Goal: Transaction & Acquisition: Purchase product/service

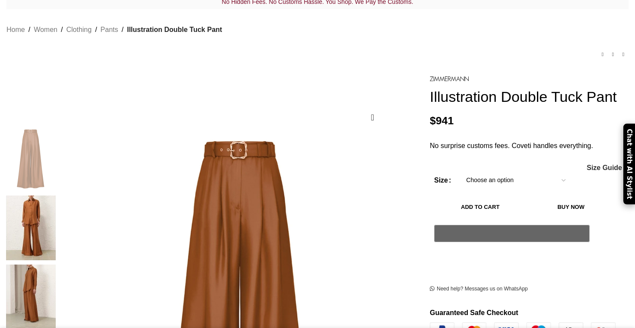
scroll to position [155, 0]
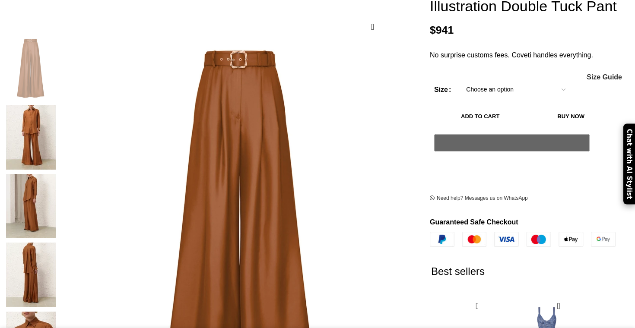
click at [480, 93] on select "Choose an option 6 UK 8 UK 10 [GEOGRAPHIC_DATA] 12 [GEOGRAPHIC_DATA] 14 [GEOGRA…" at bounding box center [516, 90] width 112 height 18
click at [460, 82] on select "Choose an option 6 UK 8 UK 10 [GEOGRAPHIC_DATA] 12 [GEOGRAPHIC_DATA] 14 [GEOGRA…" at bounding box center [516, 90] width 112 height 18
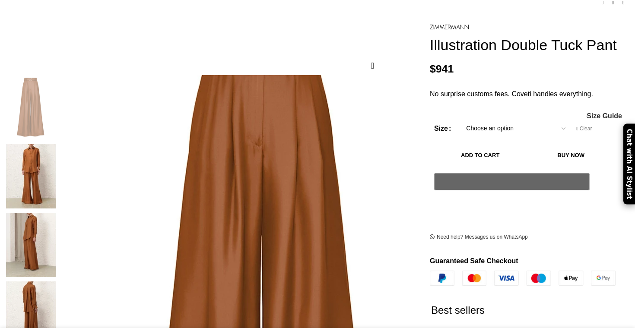
scroll to position [115, 0]
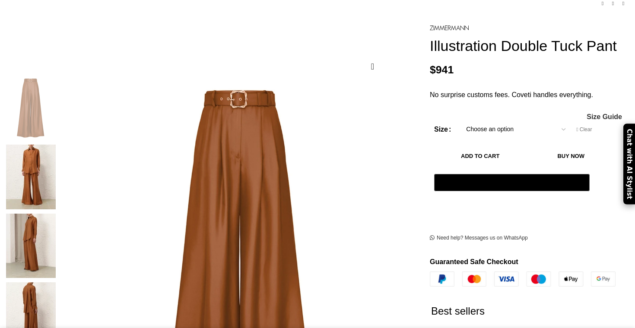
click at [57, 145] on img at bounding box center [30, 177] width 53 height 65
click at [507, 159] on button "Add to cart" at bounding box center [480, 156] width 92 height 18
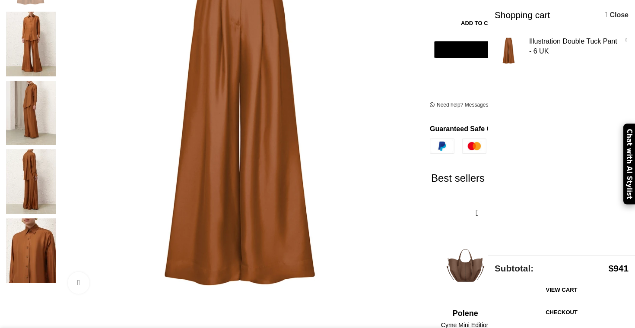
scroll to position [316, 0]
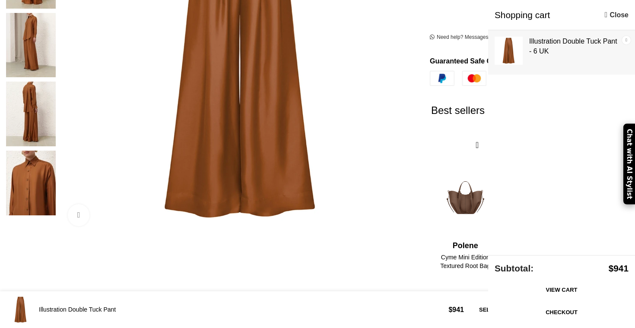
click at [626, 38] on link "×" at bounding box center [626, 40] width 9 height 9
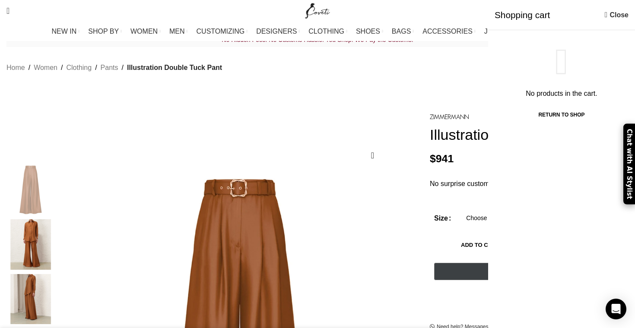
scroll to position [70, 0]
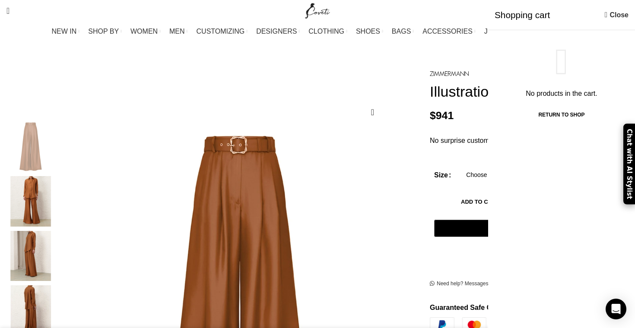
click at [462, 175] on select "Choose an option 6 UK 8 UK 10 [GEOGRAPHIC_DATA] 12 [GEOGRAPHIC_DATA] 14 [GEOGRA…" at bounding box center [516, 175] width 112 height 18
click at [460, 167] on select "Choose an option 6 UK 8 UK 10 [GEOGRAPHIC_DATA] 12 [GEOGRAPHIC_DATA] 14 [GEOGRA…" at bounding box center [516, 175] width 112 height 18
select select "8-[GEOGRAPHIC_DATA]"
click at [471, 202] on button "Add to cart" at bounding box center [480, 202] width 92 height 18
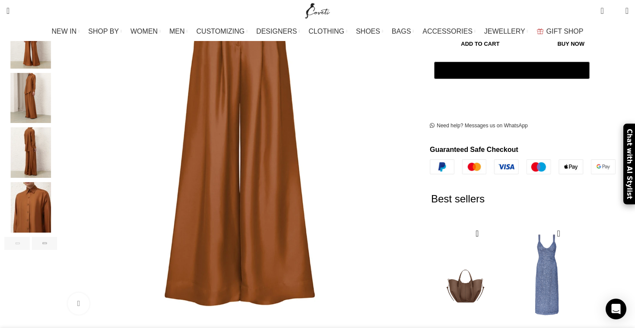
scroll to position [229, 0]
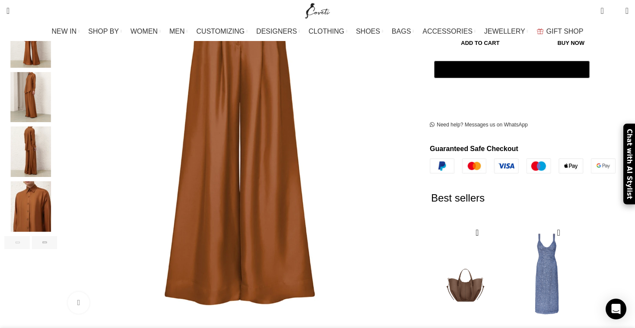
click at [57, 188] on img "5 / 6" at bounding box center [30, 207] width 53 height 51
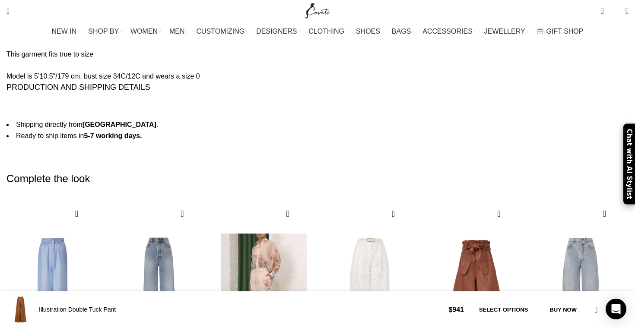
scroll to position [1562, 0]
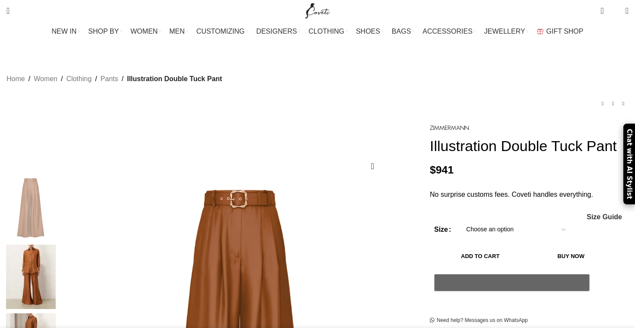
click at [484, 221] on div "Women's clothing size guide Women Clothing Size Guide Women's clothing size gui…" at bounding box center [530, 217] width 186 height 7
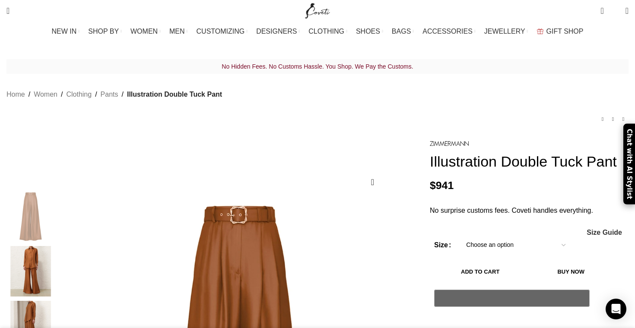
click at [471, 251] on select "Choose an option 6 UK 8 UK 10 [GEOGRAPHIC_DATA] 12 [GEOGRAPHIC_DATA] 14 [GEOGRA…" at bounding box center [516, 245] width 112 height 18
click at [460, 237] on select "Choose an option 6 UK 8 UK 10 [GEOGRAPHIC_DATA] 12 [GEOGRAPHIC_DATA] 14 [GEOGRA…" at bounding box center [516, 245] width 112 height 18
select select "8-[GEOGRAPHIC_DATA]"
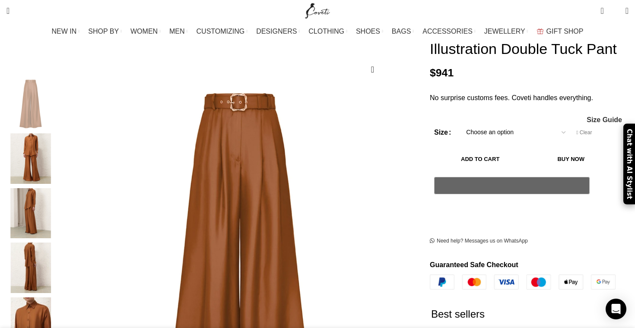
scroll to position [116, 0]
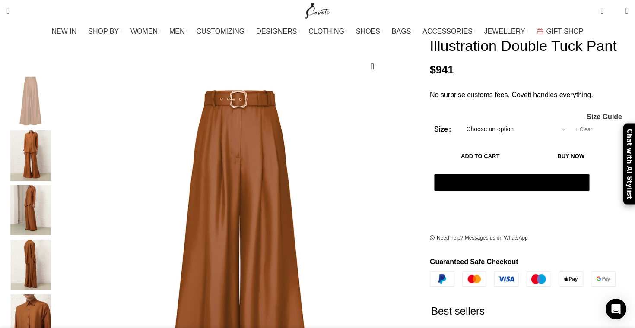
click at [489, 159] on button "Add to cart" at bounding box center [480, 156] width 92 height 18
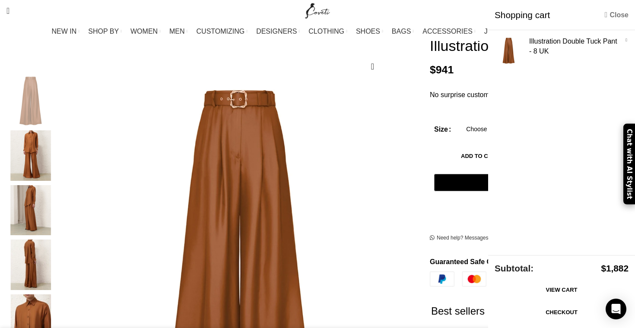
click at [617, 16] on link "Close" at bounding box center [617, 15] width 24 height 11
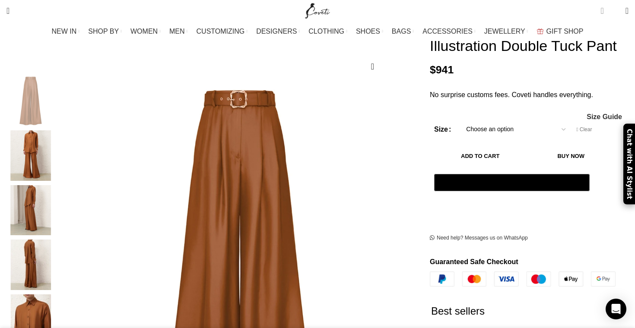
click at [601, 13] on span "2 items" at bounding box center [602, 10] width 3 height 9
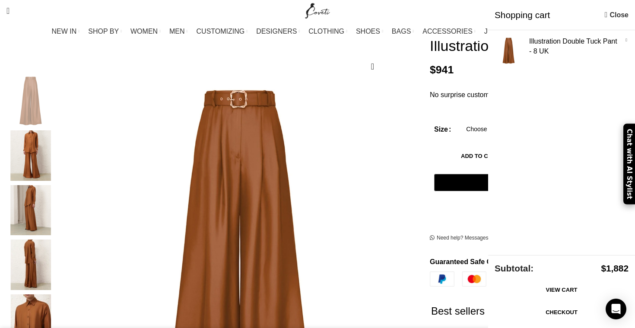
click at [556, 312] on link "Checkout" at bounding box center [562, 313] width 134 height 18
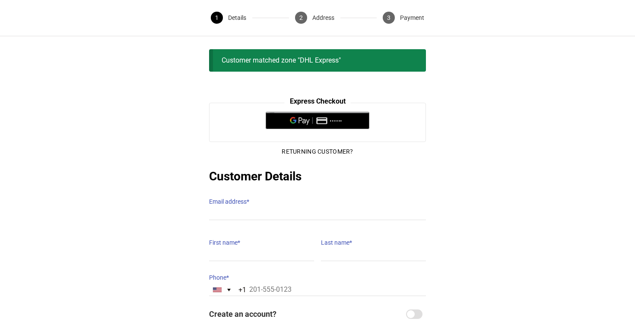
scroll to position [51, 0]
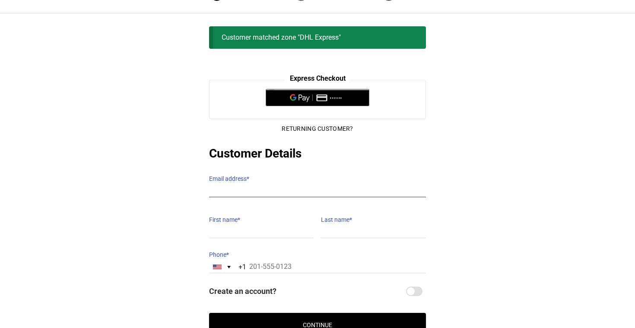
click at [269, 185] on input "Email address *" at bounding box center [317, 191] width 217 height 13
type input "catmduff@gmail.com"
type input "Cat"
type input "Duff"
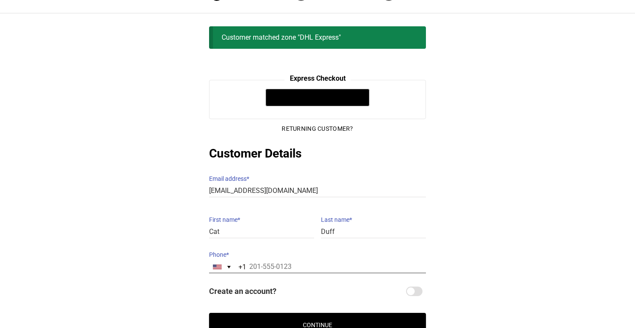
type input "12014001857"
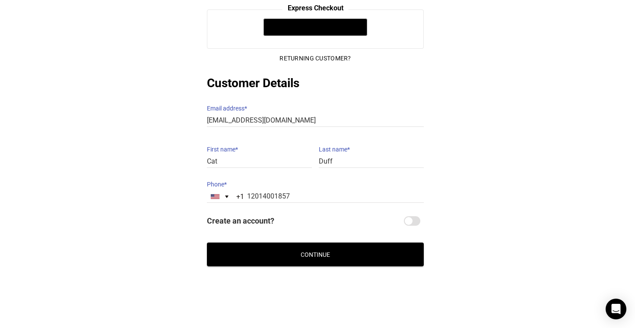
click at [285, 258] on button "Continue" at bounding box center [315, 255] width 217 height 24
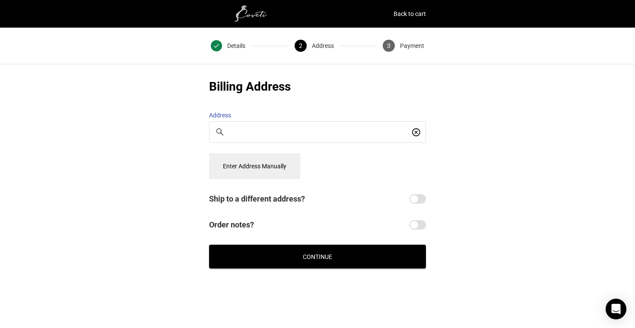
click at [268, 127] on input "Search For a Place" at bounding box center [319, 132] width 179 height 10
type input "133 seaoport"
click at [270, 154] on button "Enter Address Manually" at bounding box center [254, 166] width 91 height 26
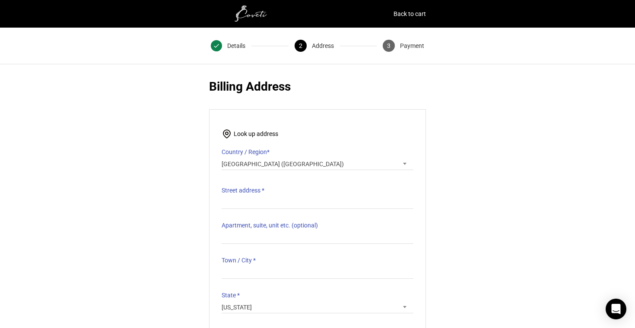
click at [272, 187] on label "Street address *" at bounding box center [318, 191] width 192 height 12
click at [272, 197] on input "Street address *" at bounding box center [318, 203] width 192 height 13
type input "133 Seaport Blvd"
type input "2202"
type input "Boston"
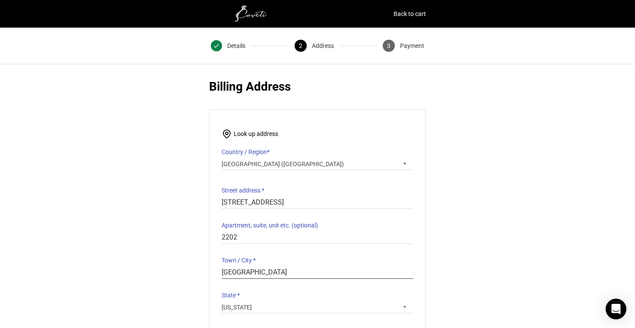
type input "02210"
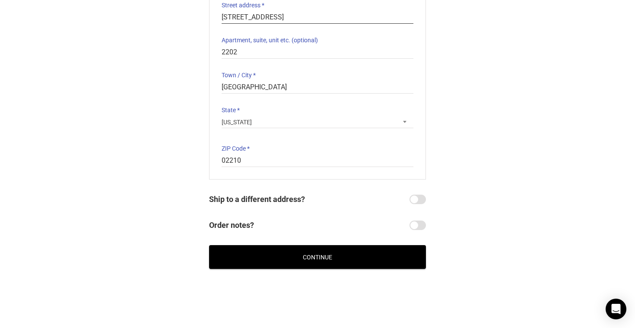
scroll to position [188, 0]
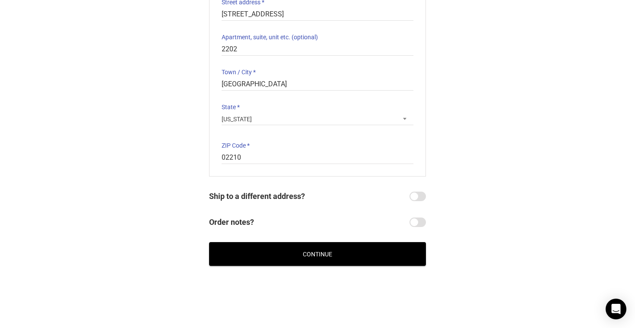
click at [306, 250] on button "Continue" at bounding box center [317, 254] width 217 height 24
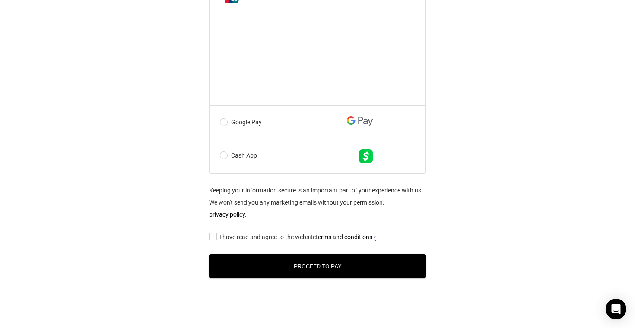
scroll to position [526, 0]
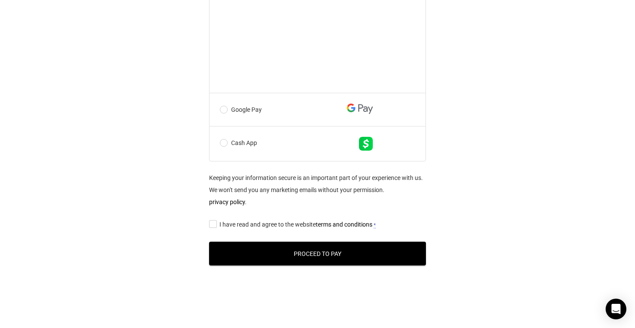
click at [214, 224] on input "I have read and agree to the website terms and conditions *" at bounding box center [212, 224] width 6 height 0
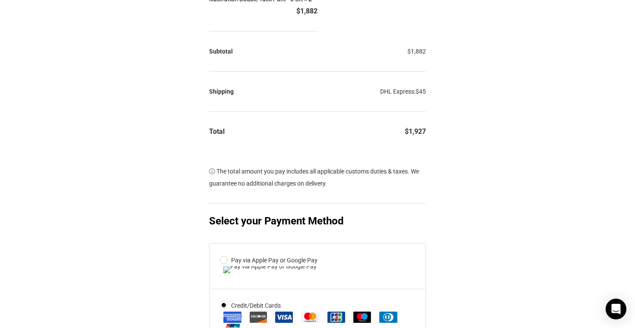
scroll to position [164, 0]
